Goal: Information Seeking & Learning: Find specific fact

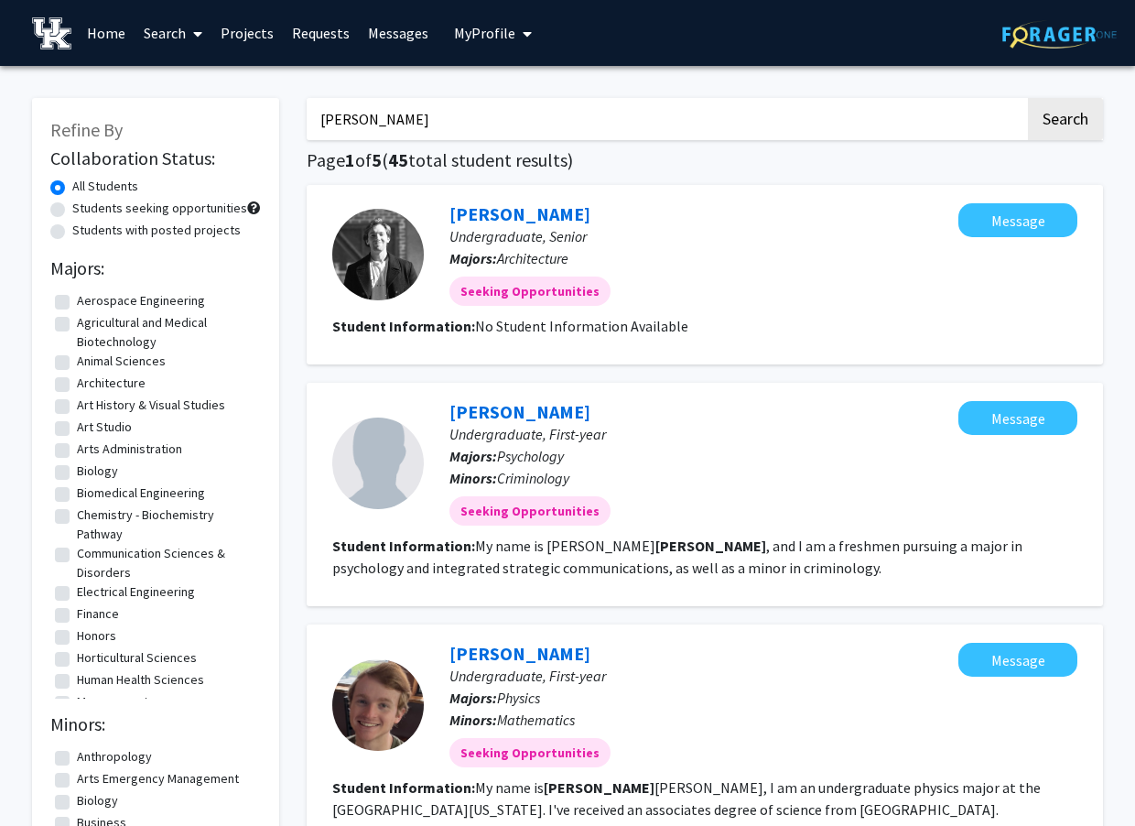
click at [392, 265] on div at bounding box center [378, 255] width 92 height 92
click at [477, 217] on link "[PERSON_NAME]" at bounding box center [519, 213] width 141 height 23
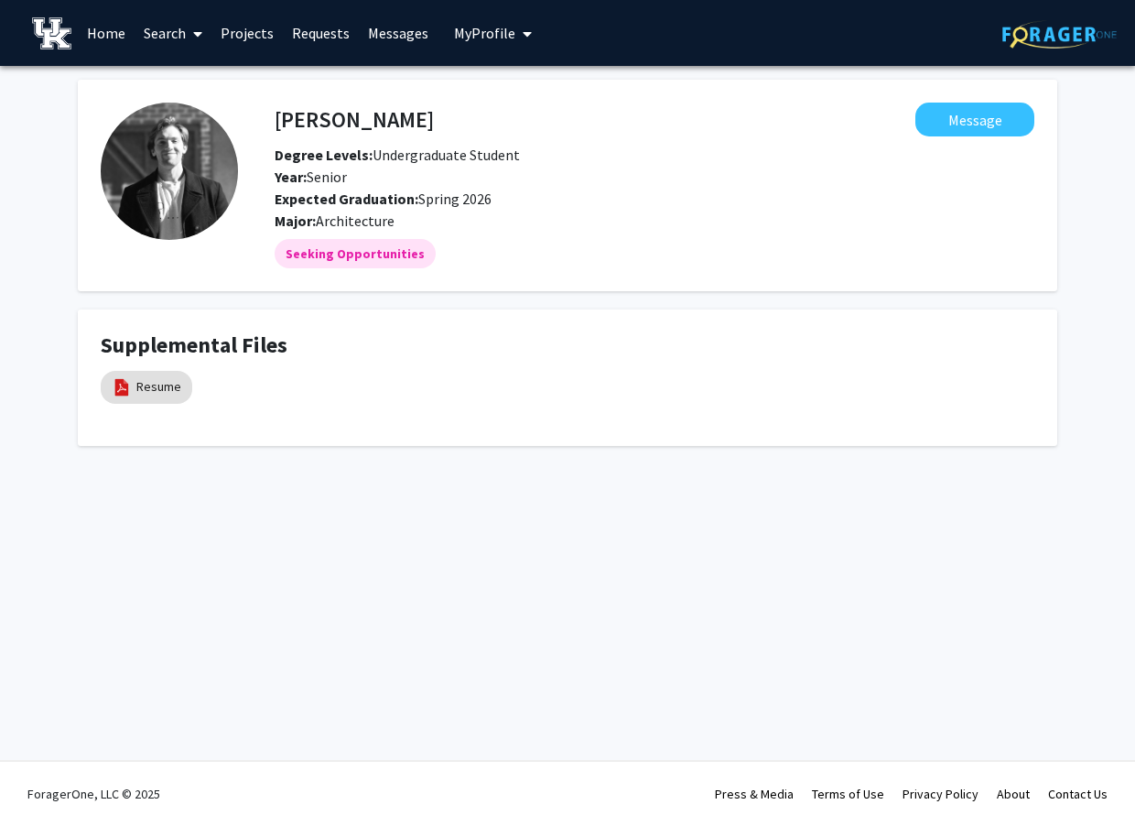
click at [198, 158] on img at bounding box center [169, 171] width 137 height 137
click at [155, 395] on link "Resume" at bounding box center [158, 386] width 45 height 19
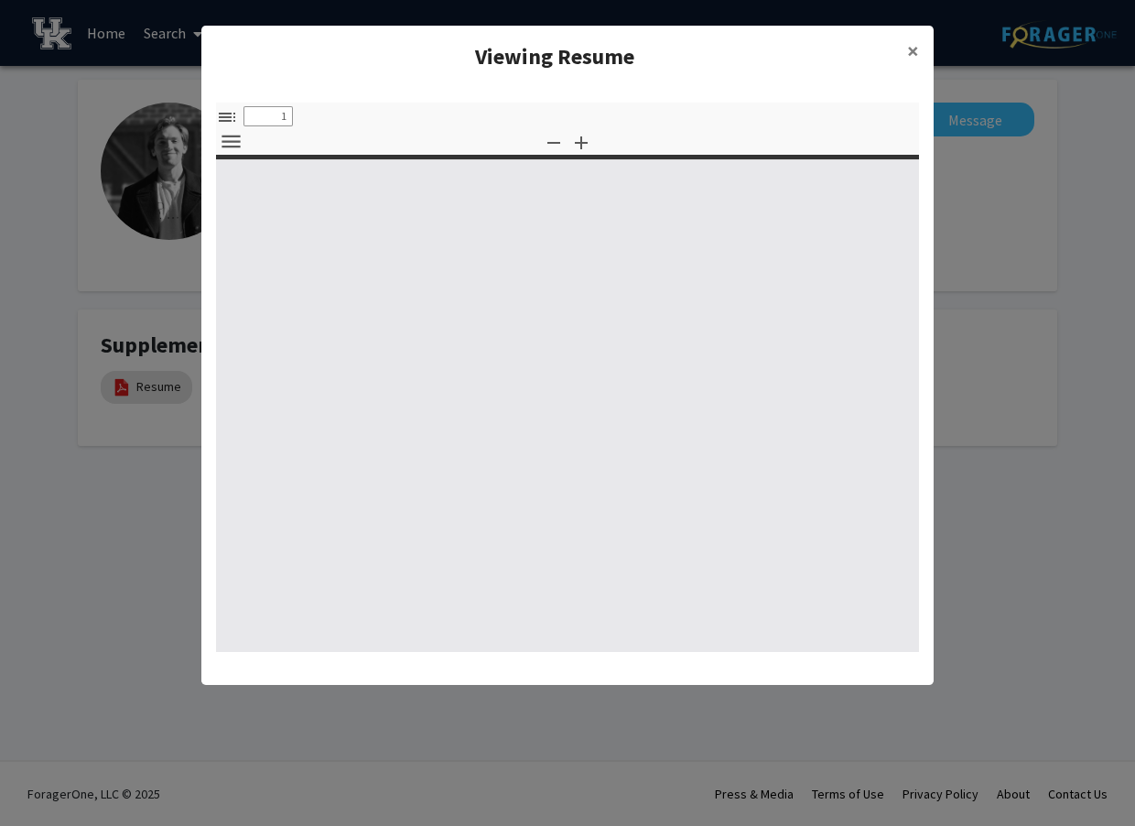
select select "custom"
type input "0"
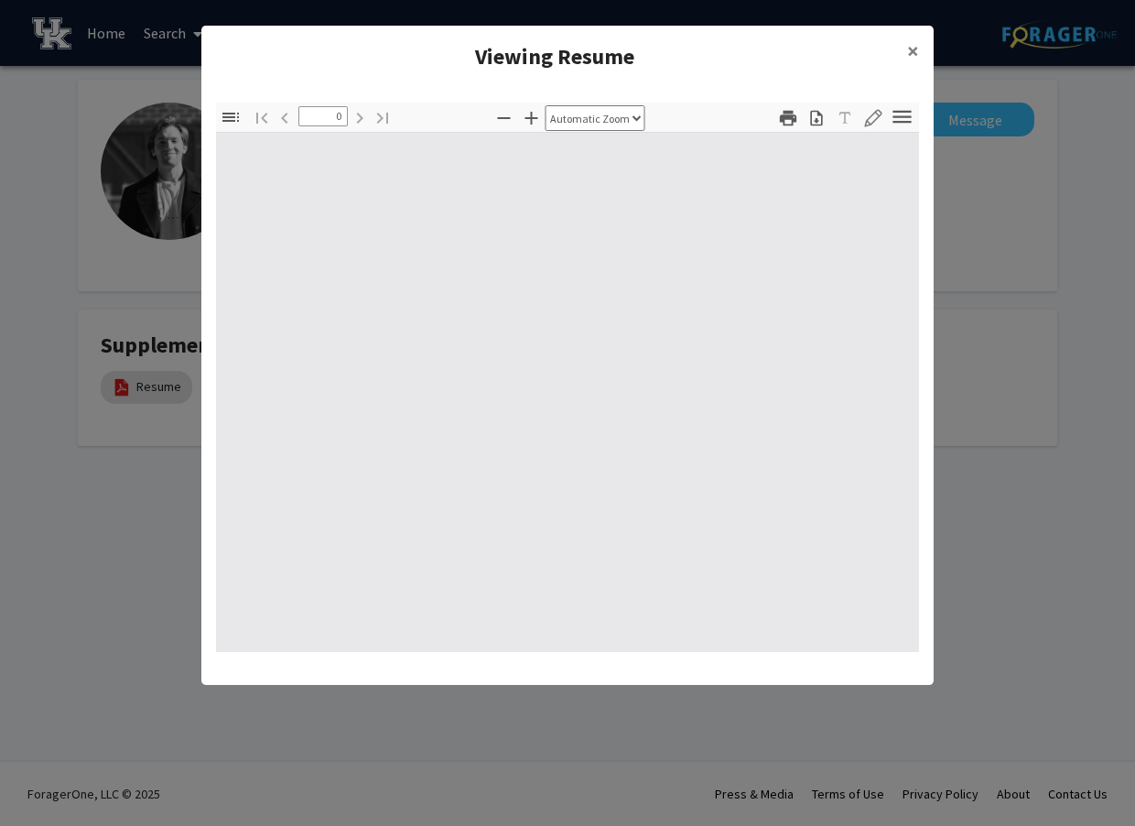
select select "custom"
type input "1"
select select "auto"
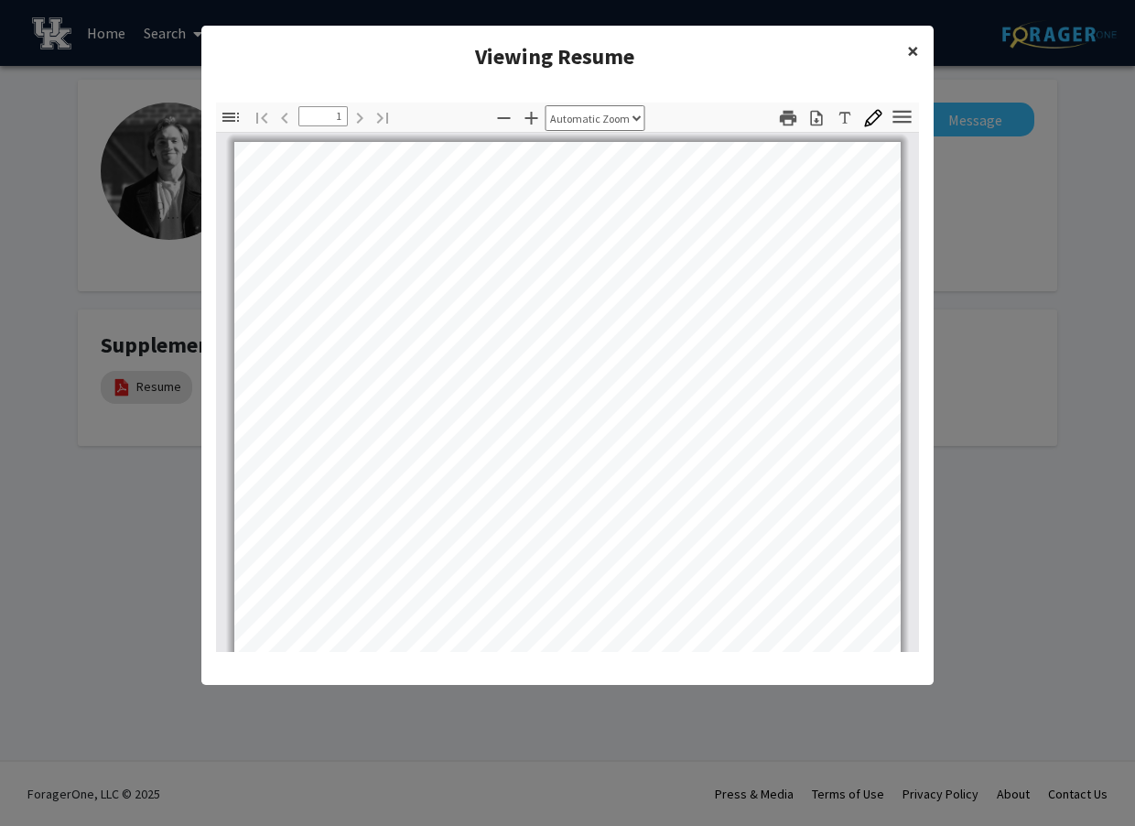
click at [921, 49] on button "×" at bounding box center [913, 51] width 41 height 51
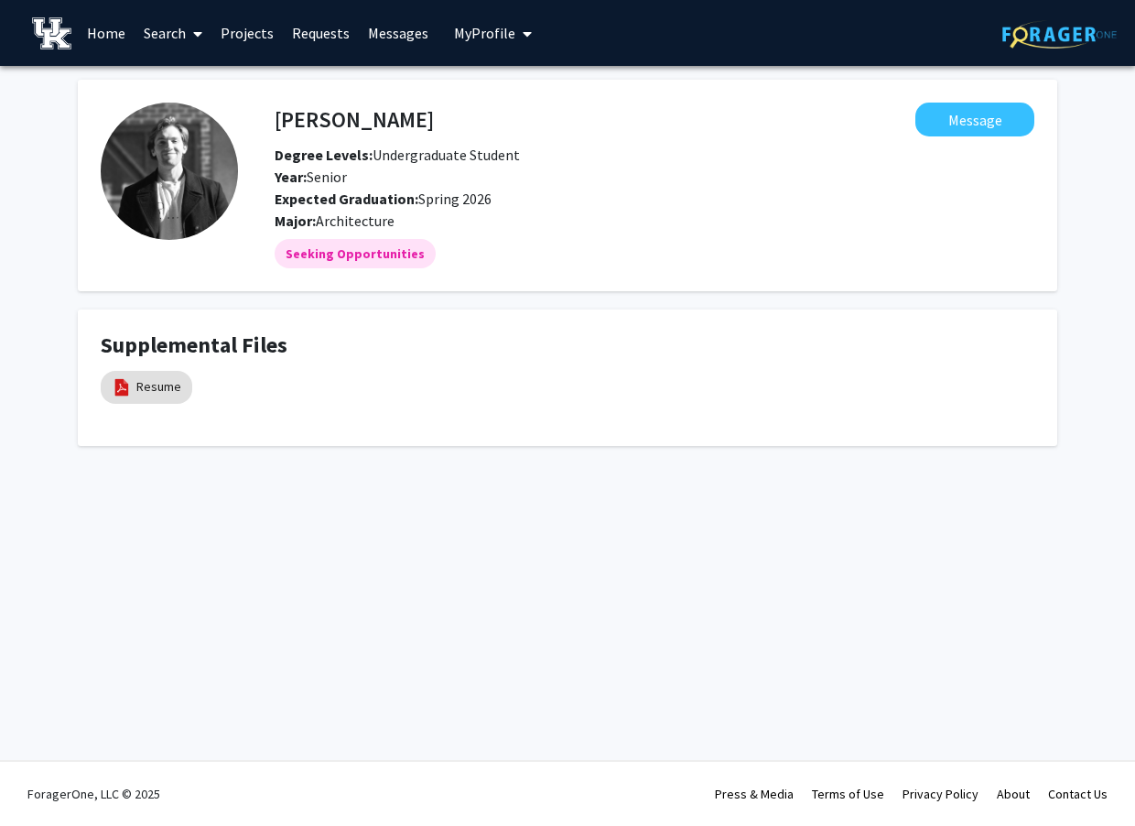
click at [132, 187] on img at bounding box center [169, 171] width 137 height 137
click at [172, 172] on img at bounding box center [169, 171] width 137 height 137
